Goal: Check status

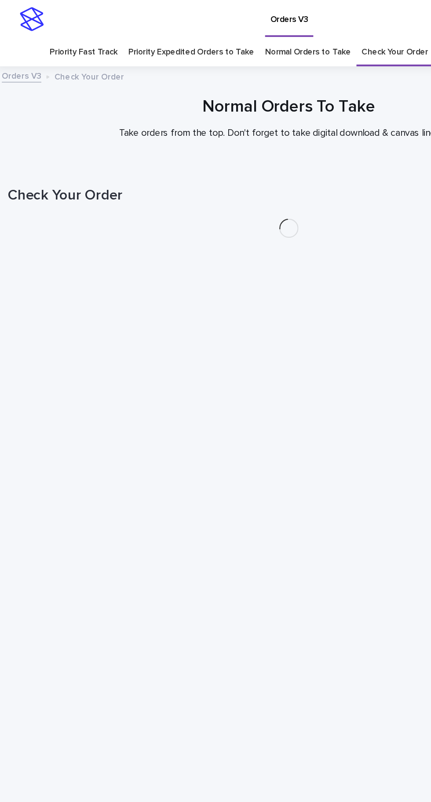
scroll to position [28, 0]
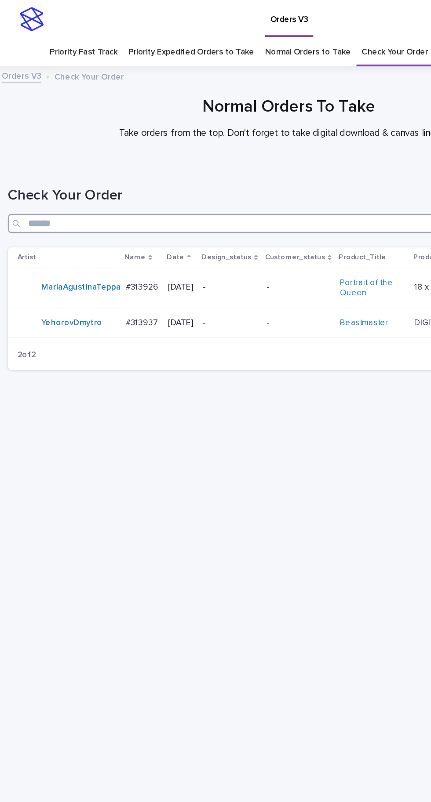
click at [167, 157] on input "Search" at bounding box center [215, 164] width 413 height 14
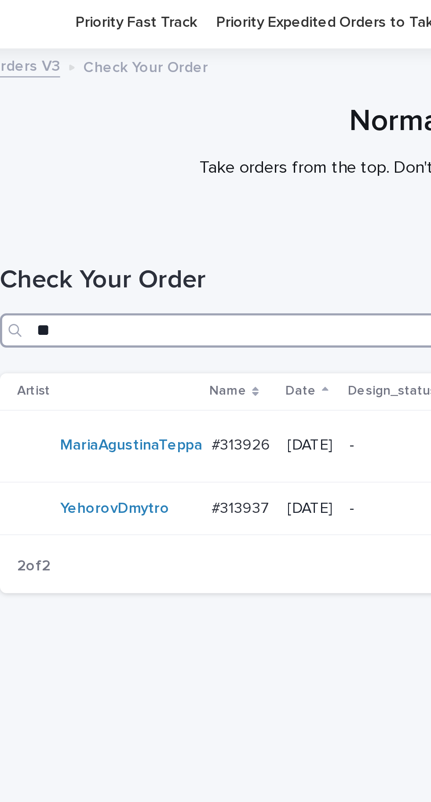
type input "***"
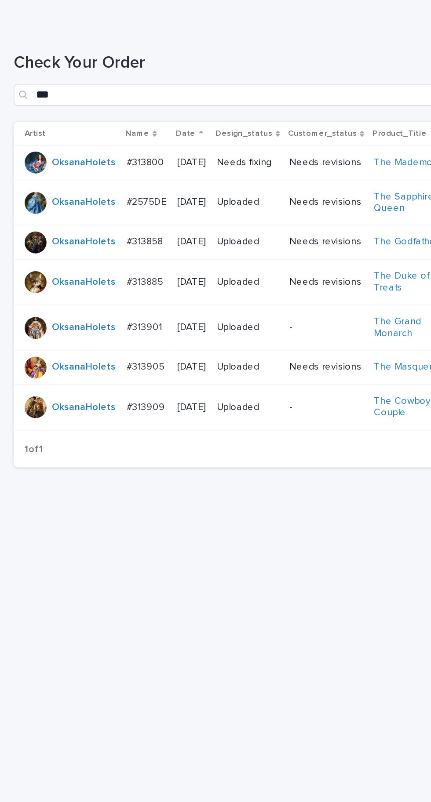
click at [96, 203] on p "#313800" at bounding box center [94, 207] width 26 height 9
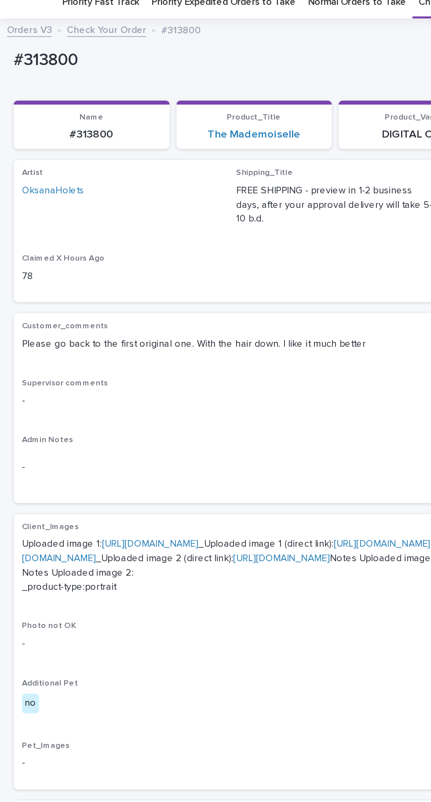
scroll to position [72, 0]
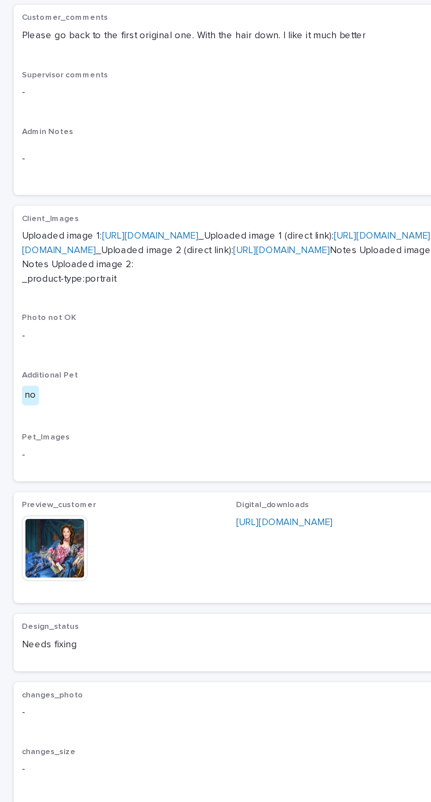
click at [50, 548] on img at bounding box center [35, 527] width 42 height 42
